Goal: Information Seeking & Learning: Learn about a topic

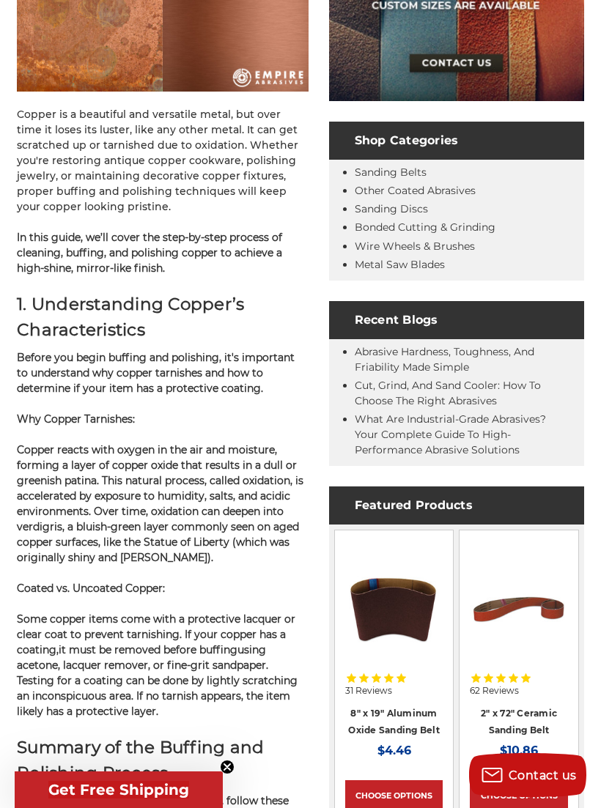
scroll to position [409, 0]
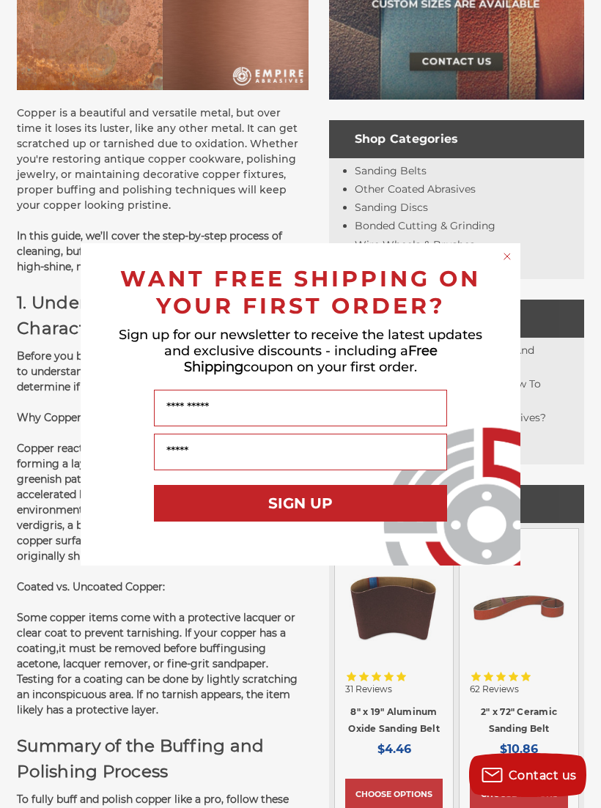
click at [509, 259] on icon "Close dialog" at bounding box center [507, 257] width 6 height 6
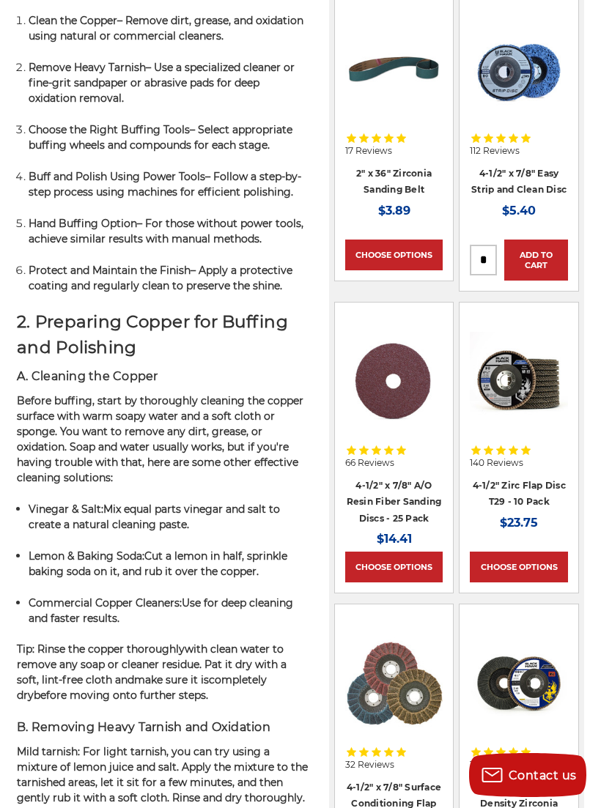
scroll to position [1358, 0]
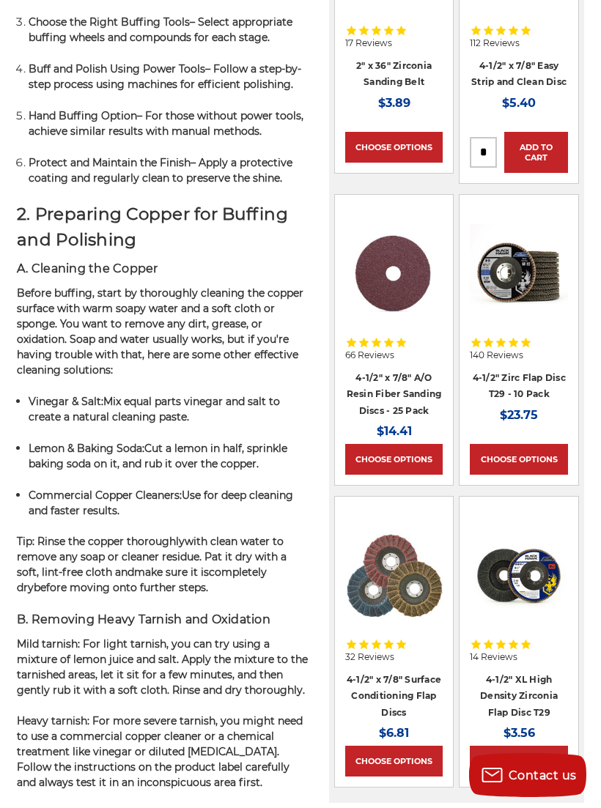
click at [117, 752] on span ": For more severe tarnish, you might need to use a commercial copper cleaner or…" at bounding box center [160, 751] width 286 height 75
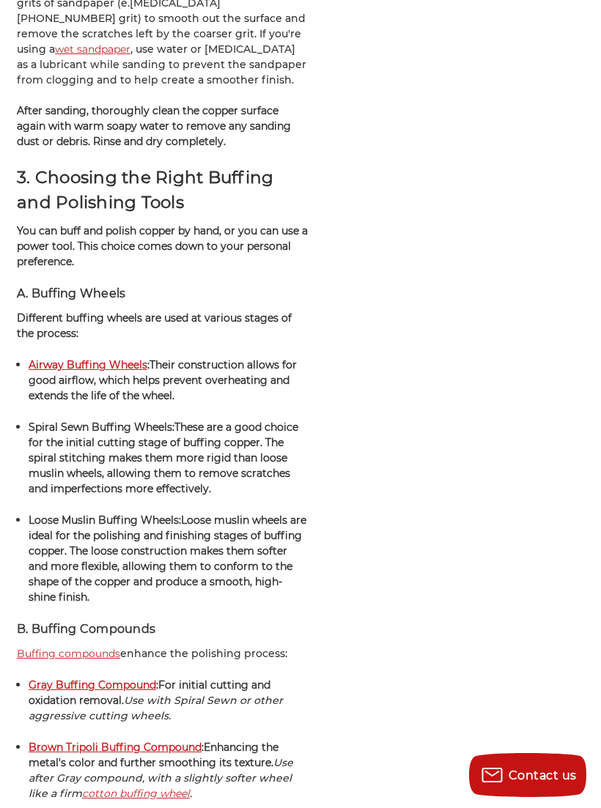
scroll to position [2409, 0]
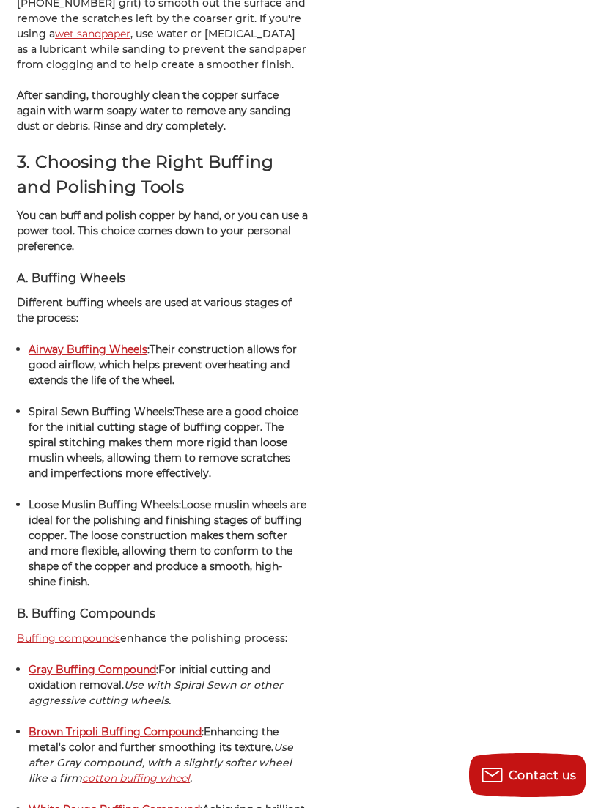
click at [141, 356] on strong "Airway Buffing Wheels" at bounding box center [88, 349] width 119 height 13
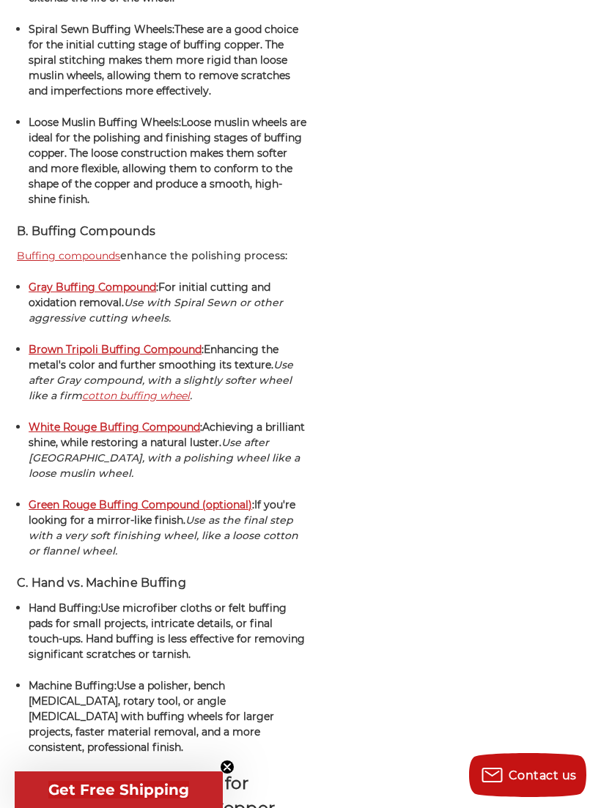
scroll to position [2793, 0]
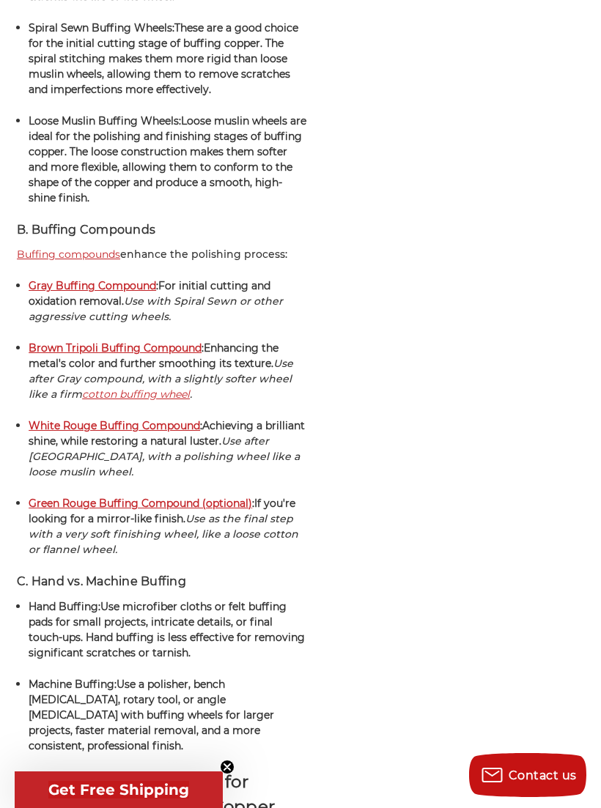
click at [144, 292] on strong "Gray Buffing Compound" at bounding box center [92, 285] width 127 height 13
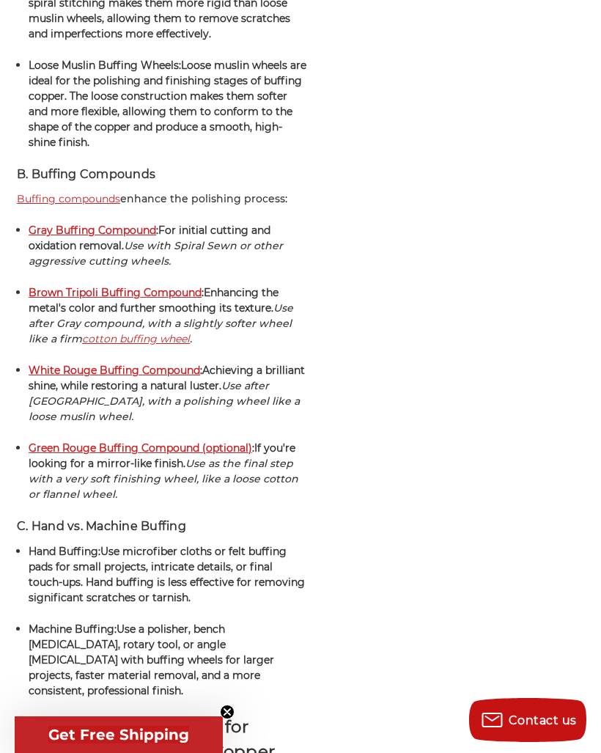
click at [191, 299] on strong "Brown Tripoli Buffing Compound" at bounding box center [115, 292] width 173 height 13
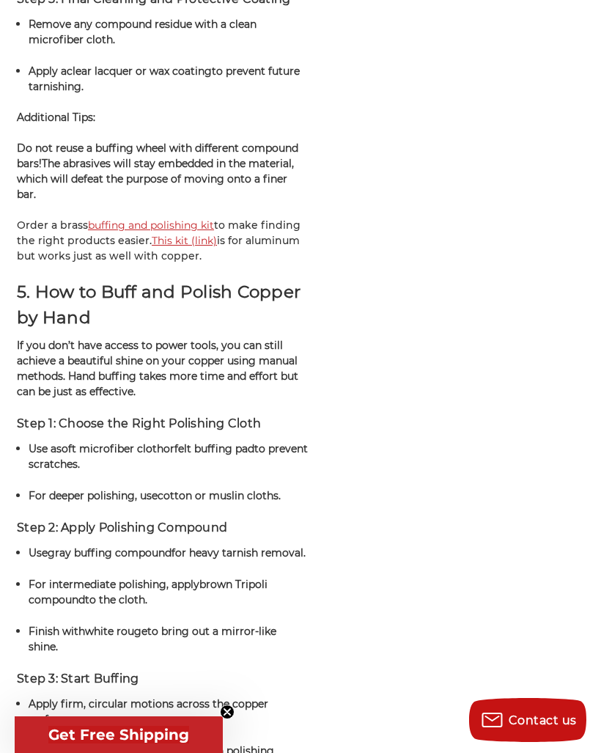
scroll to position [4224, 0]
